Goal: Task Accomplishment & Management: Manage account settings

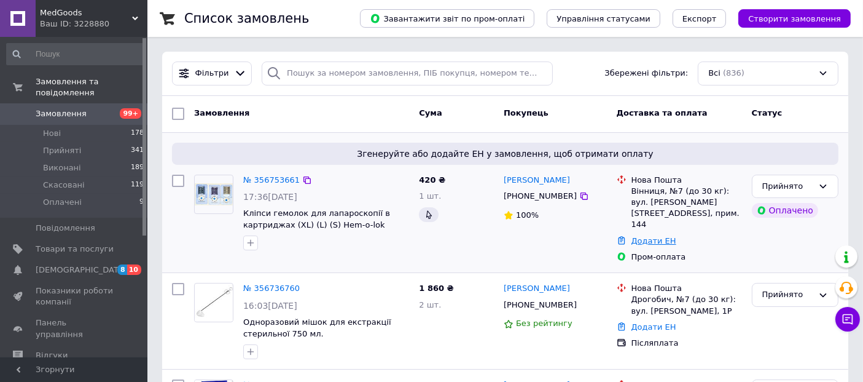
click at [653, 236] on link "Додати ЕН" at bounding box center [654, 240] width 45 height 9
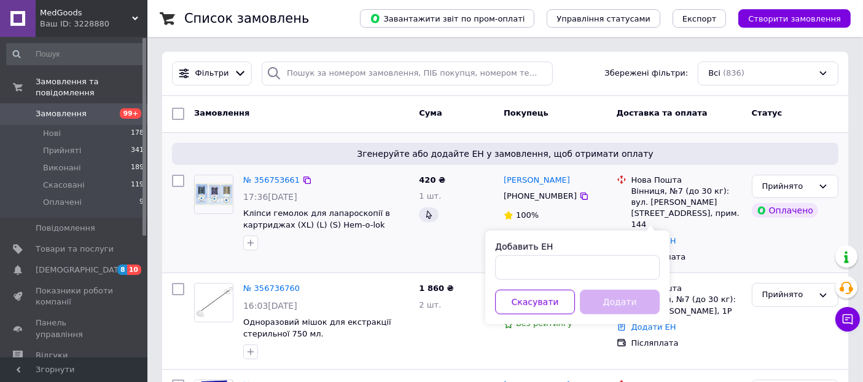
click at [724, 246] on div "Нова Пошта Вінниця, №7 (до 30 кг): вул. [PERSON_NAME][STREET_ADDRESS], прим. 14…" at bounding box center [679, 219] width 135 height 98
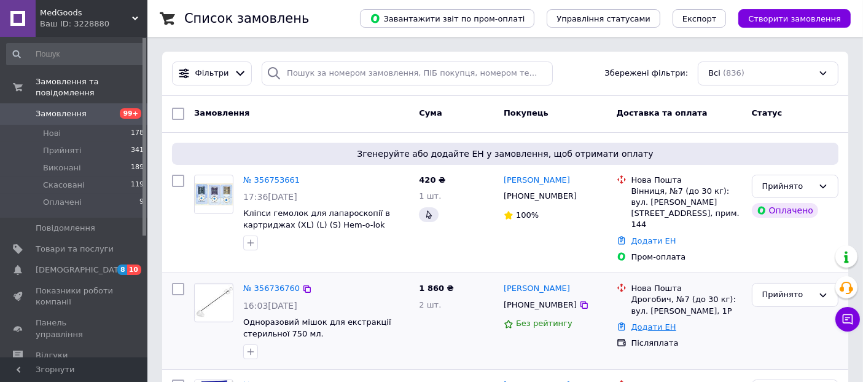
click at [646, 322] on link "Додати ЕН" at bounding box center [654, 326] width 45 height 9
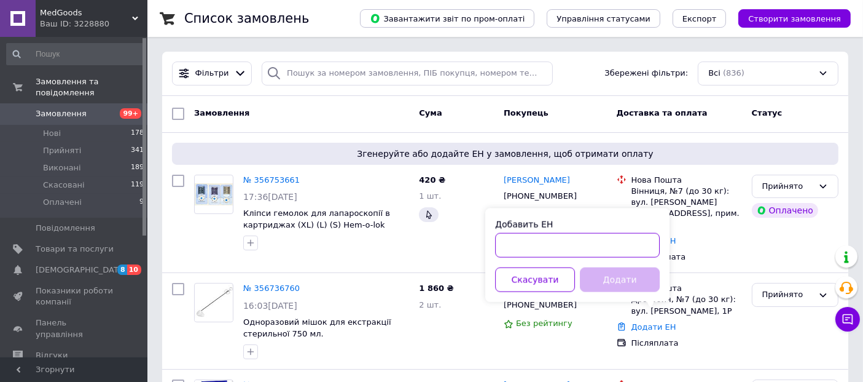
click at [504, 242] on input "Добавить ЕН" at bounding box center [577, 245] width 165 height 25
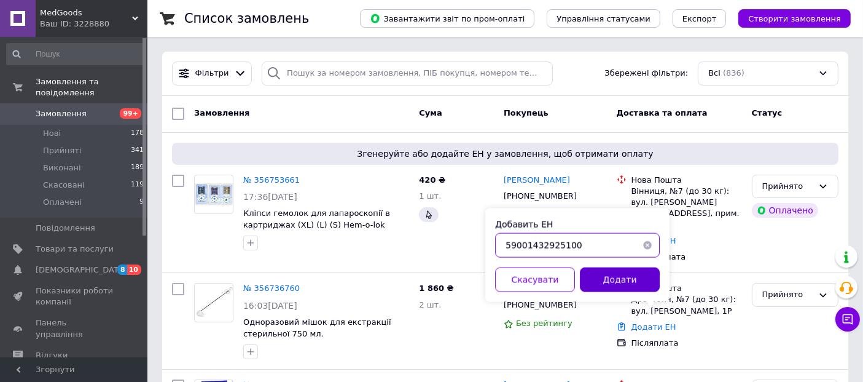
type input "59001432925100"
click at [617, 282] on button "Додати" at bounding box center [620, 279] width 80 height 25
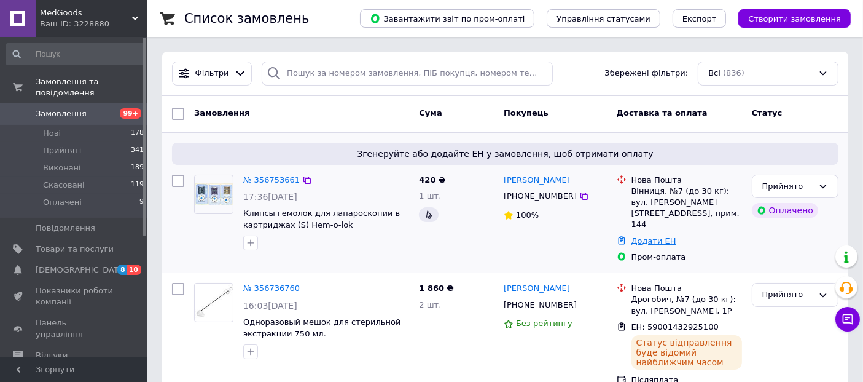
click at [645, 236] on link "Додати ЕН" at bounding box center [654, 240] width 45 height 9
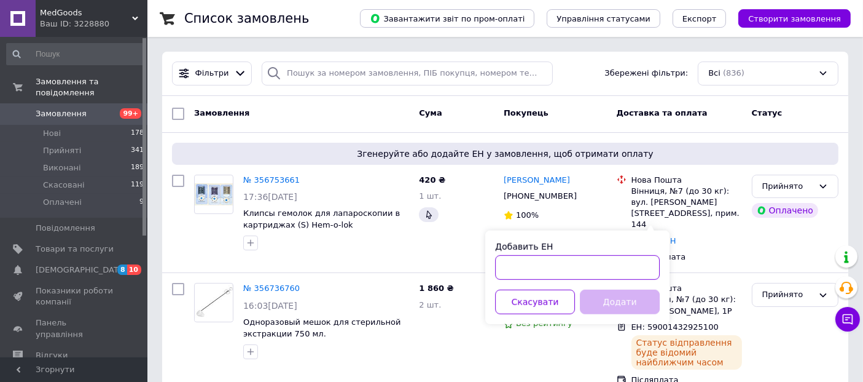
click at [524, 262] on input "Добавить ЕН" at bounding box center [577, 267] width 165 height 25
type input "59001432923377"
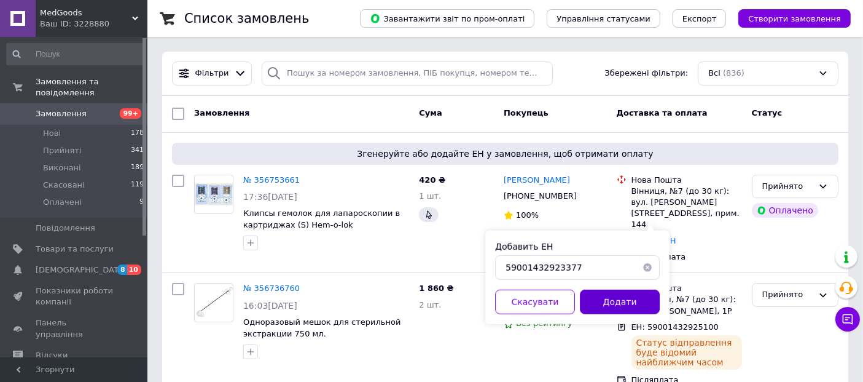
click at [640, 297] on button "Додати" at bounding box center [620, 301] width 80 height 25
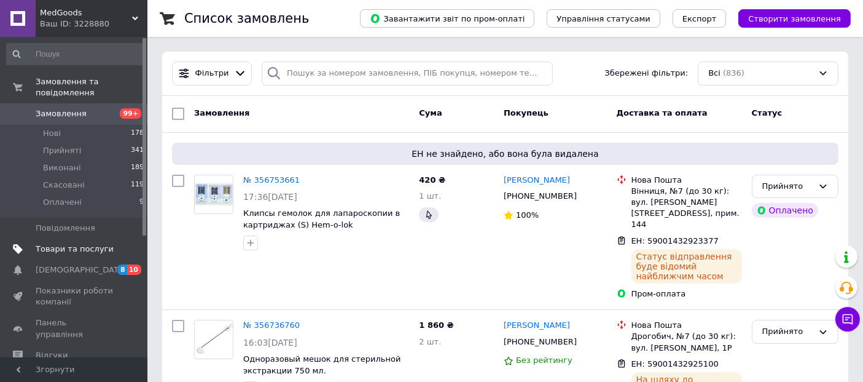
click at [71, 243] on span "Товари та послуги" at bounding box center [75, 248] width 78 height 11
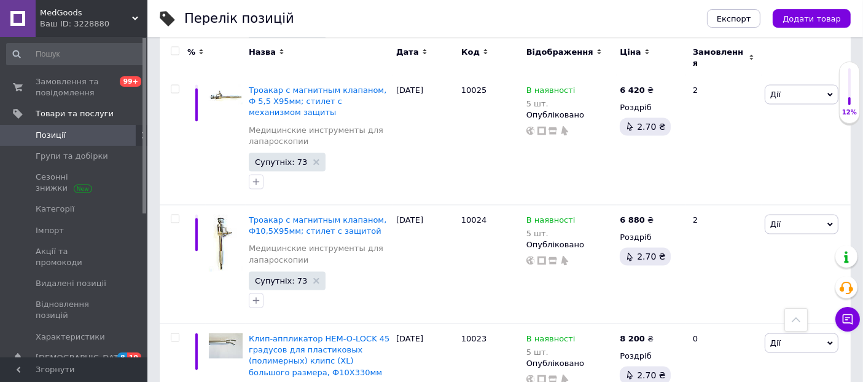
scroll to position [11283, 0]
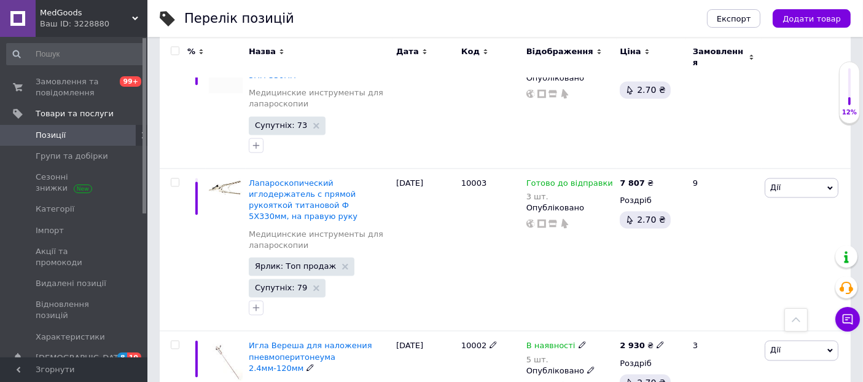
scroll to position [2367, 0]
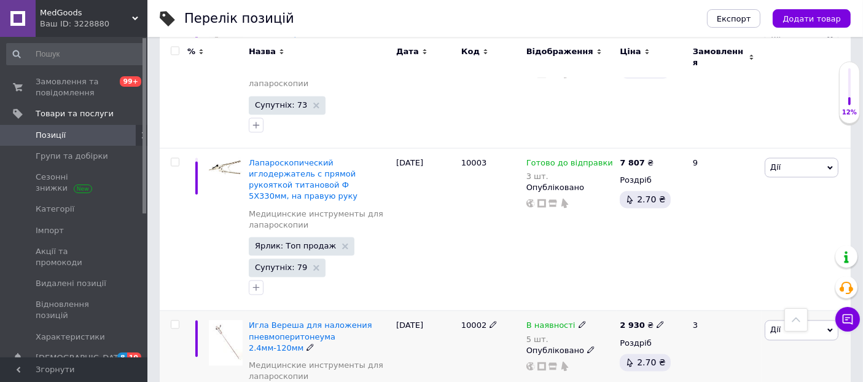
click at [832, 327] on icon at bounding box center [831, 330] width 6 height 6
click at [778, 345] on li "Редагувати" at bounding box center [756, 353] width 163 height 17
